Goal: Transaction & Acquisition: Obtain resource

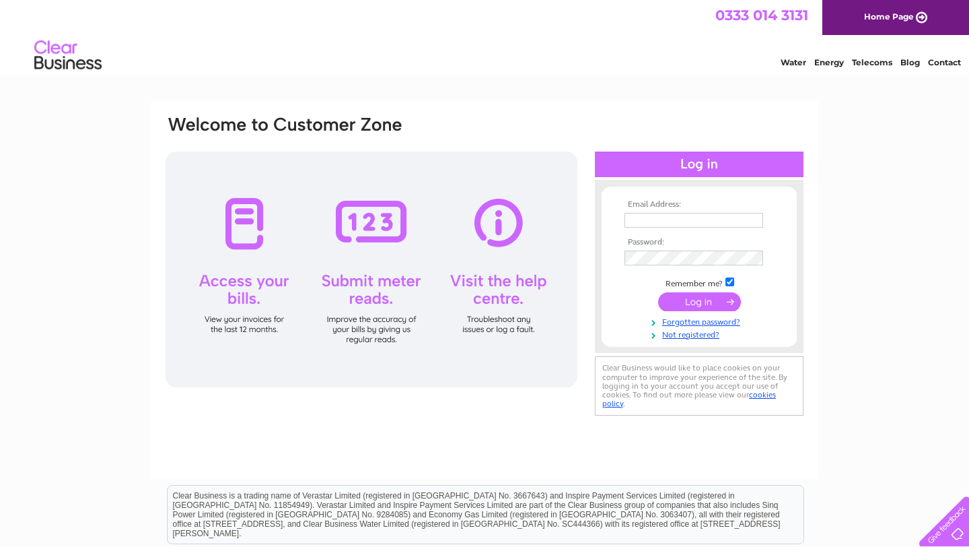
type input "tony@topcatmediagroup.com"
click at [697, 305] on input "submit" at bounding box center [699, 301] width 83 height 19
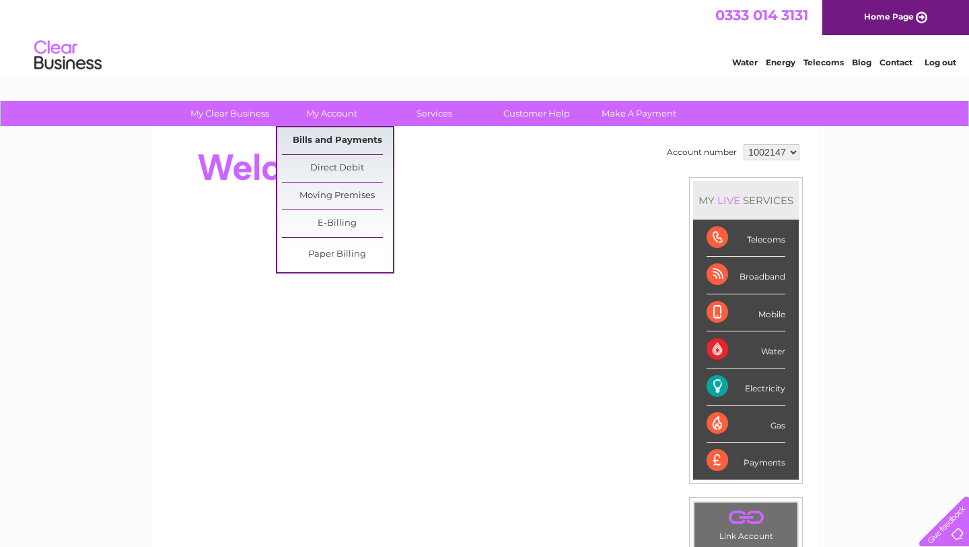
click at [350, 136] on link "Bills and Payments" at bounding box center [337, 140] width 111 height 27
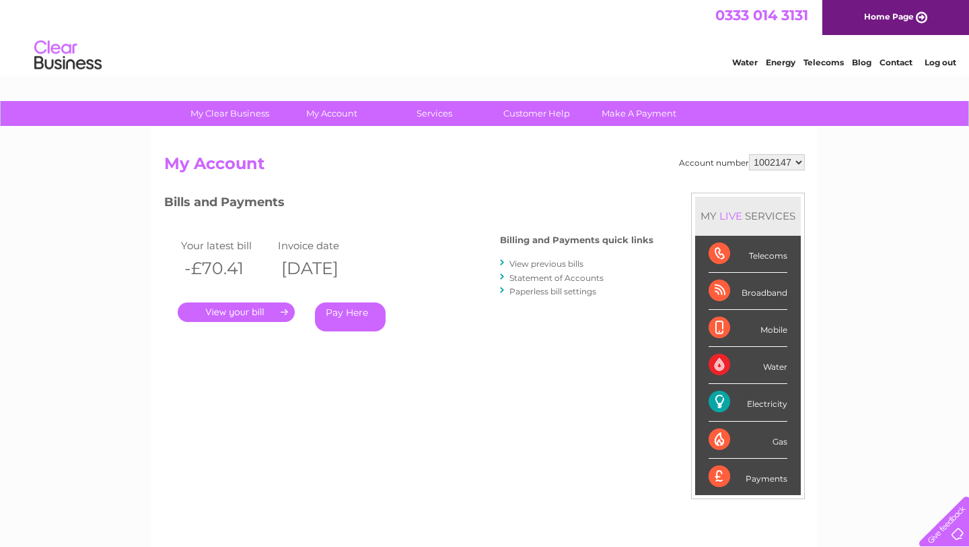
click at [260, 314] on link "." at bounding box center [236, 312] width 117 height 20
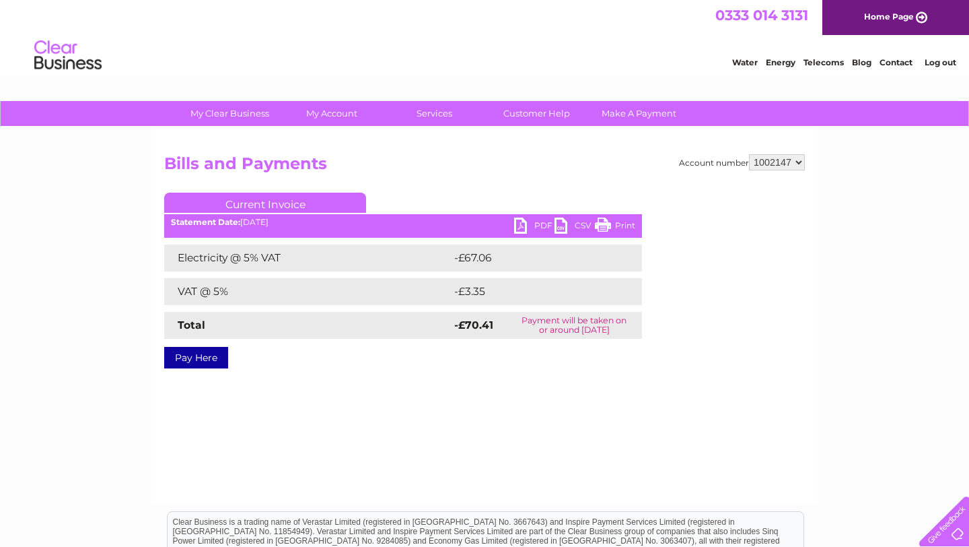
click at [520, 223] on link "PDF" at bounding box center [534, 227] width 40 height 20
click at [520, 234] on link "PDF" at bounding box center [534, 227] width 40 height 20
click at [523, 225] on link "PDF" at bounding box center [534, 227] width 40 height 20
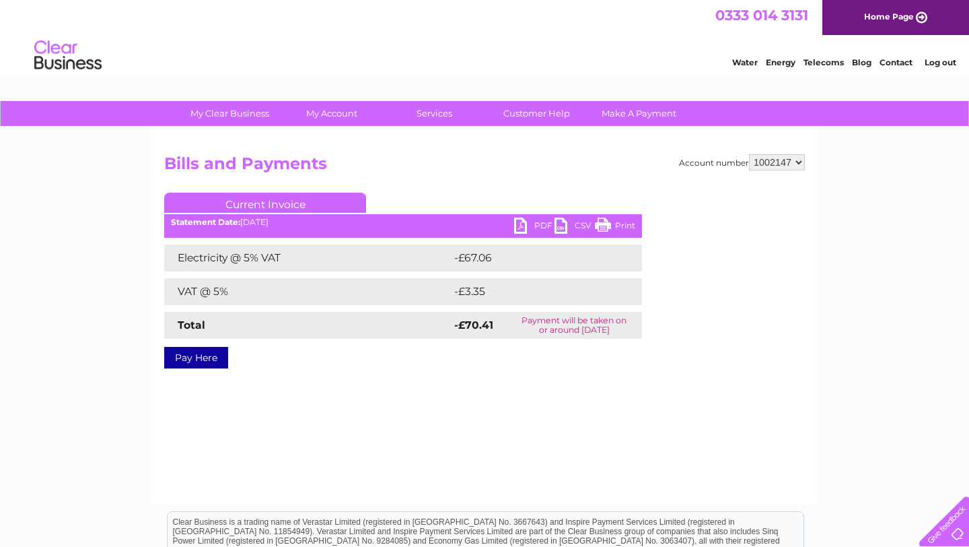
click at [942, 62] on link "Log out" at bounding box center [941, 62] width 32 height 10
